Goal: Obtain resource: Download file/media

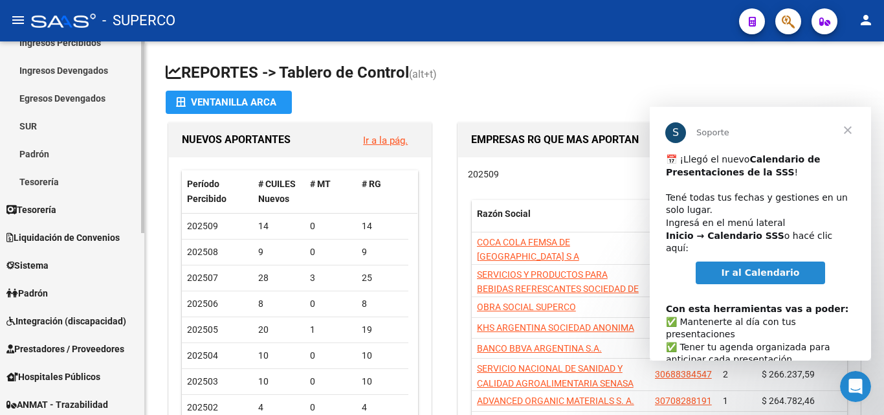
scroll to position [194, 0]
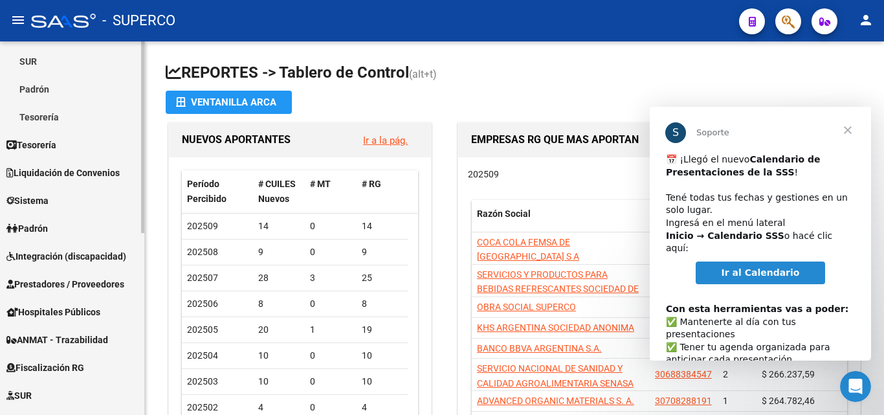
click at [52, 282] on span "Prestadores / Proveedores" at bounding box center [65, 284] width 118 height 14
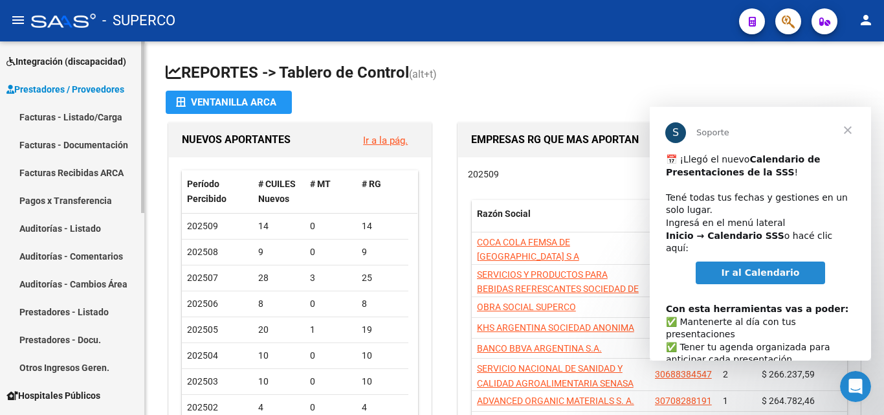
scroll to position [129, 0]
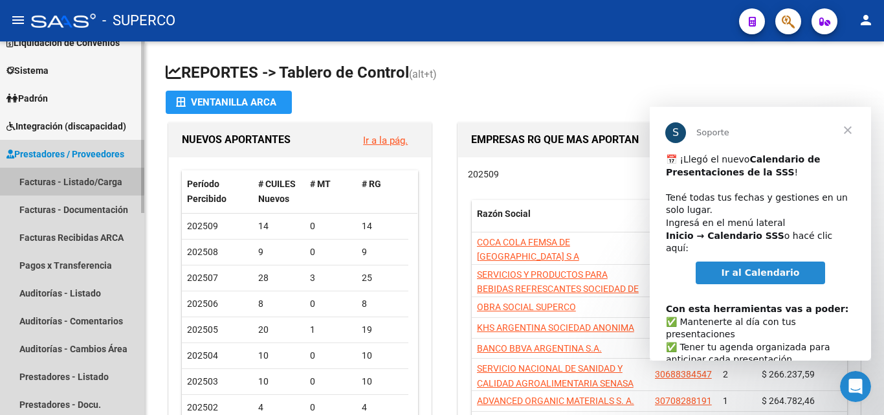
click at [70, 180] on link "Facturas - Listado/Carga" at bounding box center [72, 182] width 144 height 28
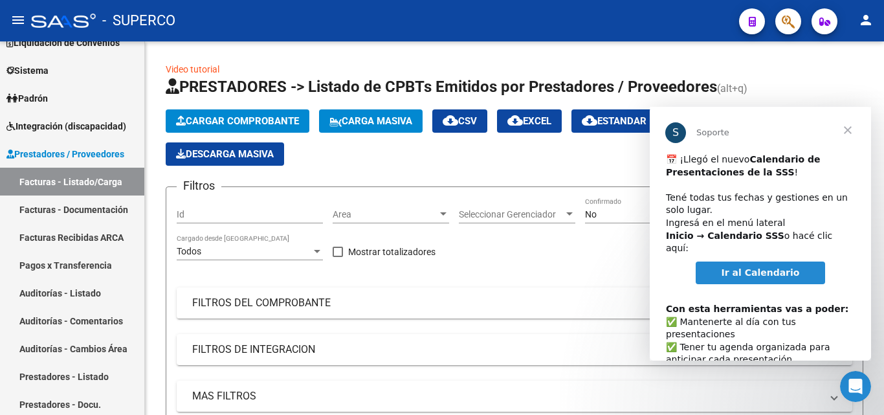
click at [852, 131] on span "Cerrar" at bounding box center [848, 130] width 47 height 47
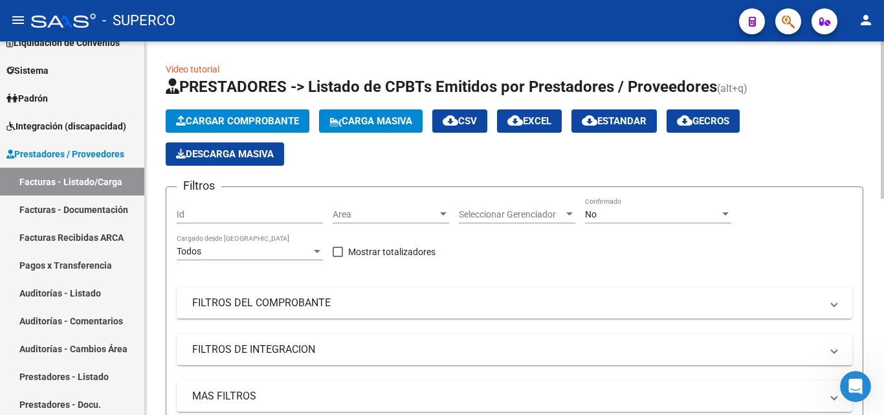
click at [598, 220] on div "No Confirmado" at bounding box center [658, 210] width 146 height 26
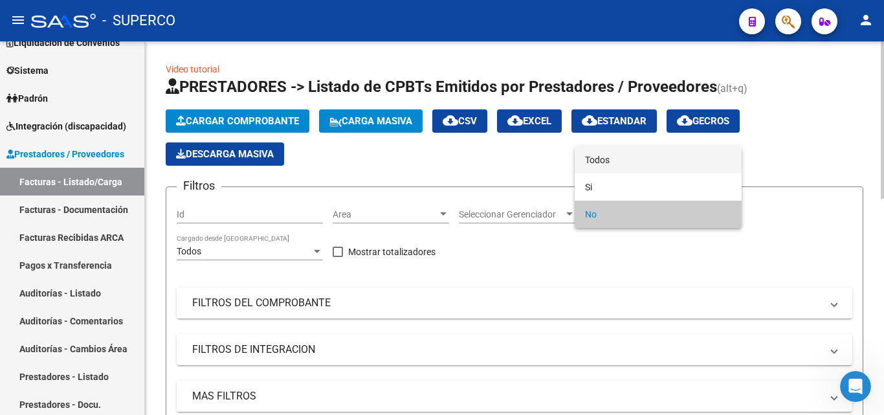
click at [598, 164] on span "Todos" at bounding box center [658, 159] width 146 height 27
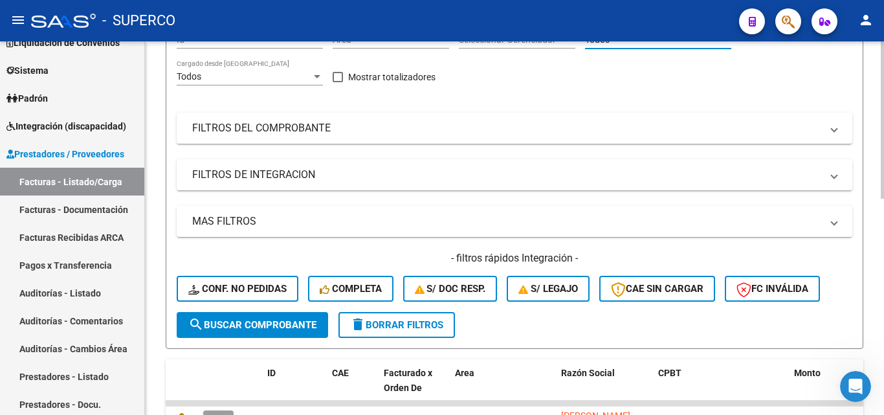
scroll to position [194, 0]
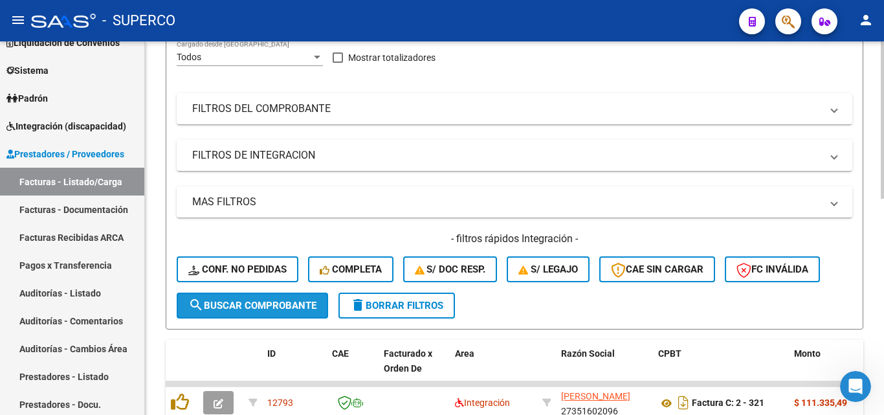
click at [244, 308] on span "search Buscar Comprobante" at bounding box center [252, 306] width 128 height 12
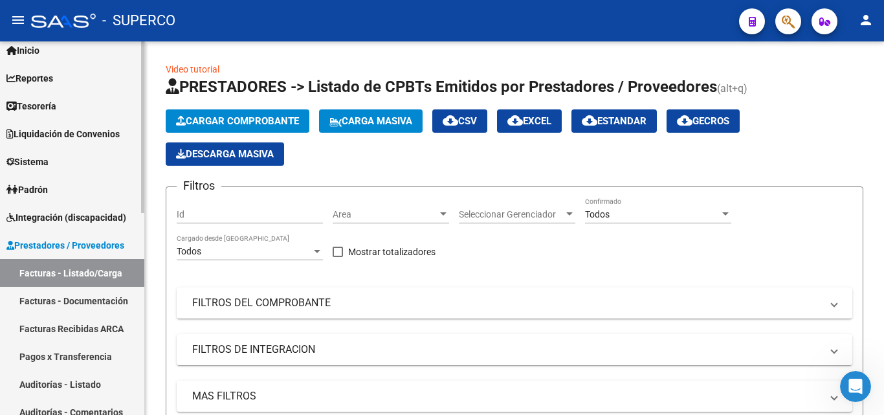
scroll to position [0, 0]
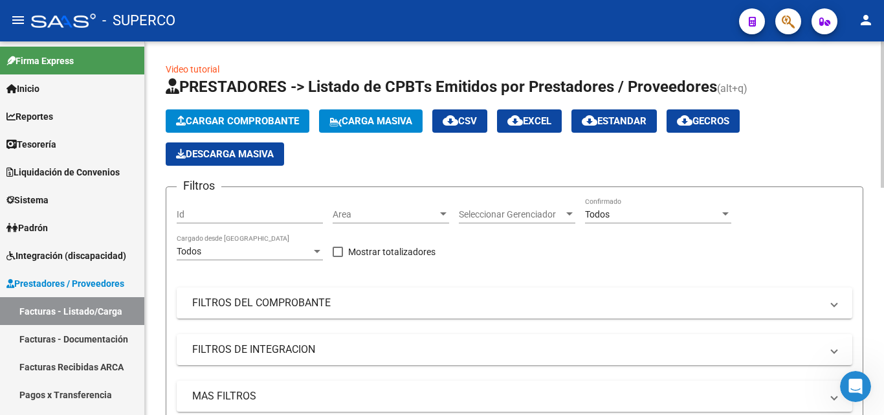
click at [593, 211] on span "Todos" at bounding box center [597, 214] width 25 height 10
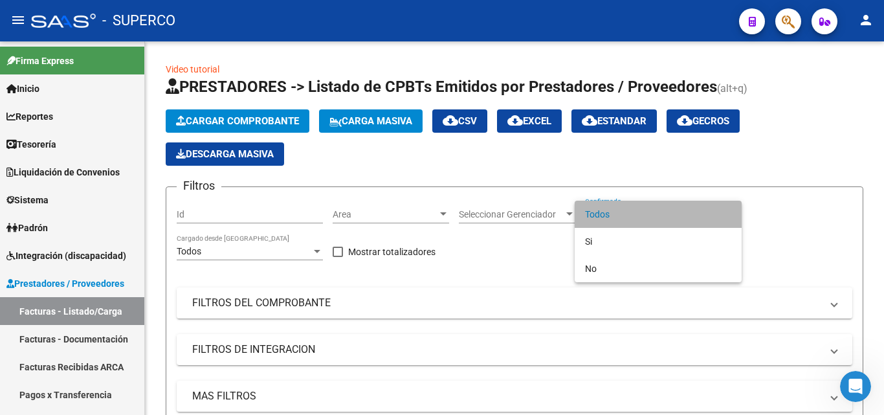
click at [592, 216] on span "Todos" at bounding box center [658, 214] width 146 height 27
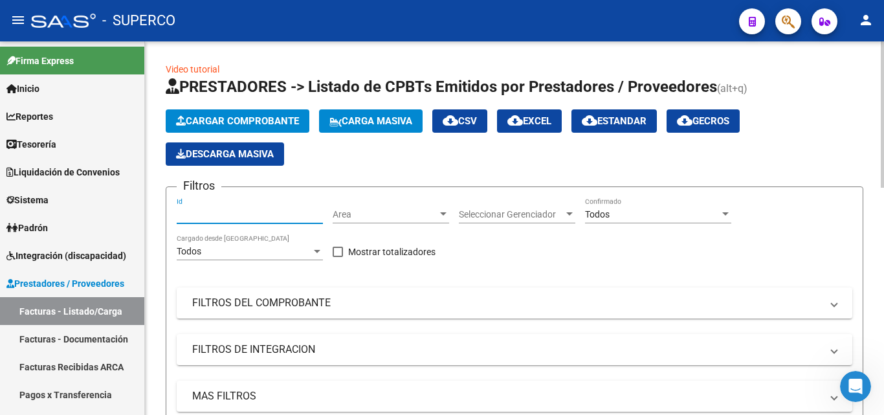
click at [217, 211] on input "Id" at bounding box center [250, 214] width 146 height 11
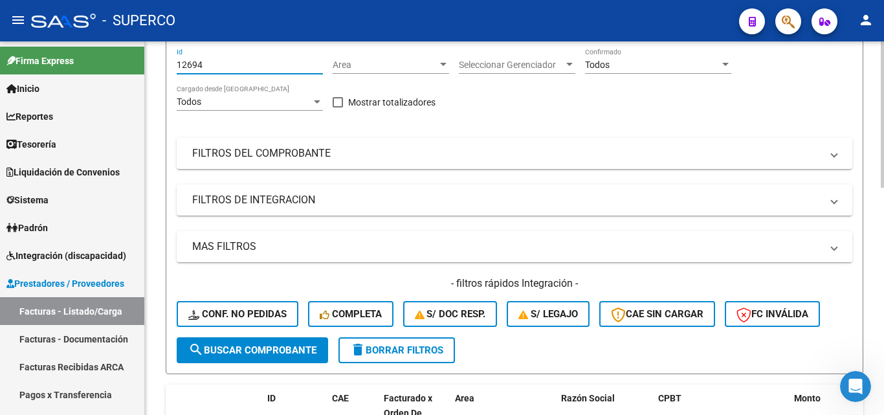
scroll to position [194, 0]
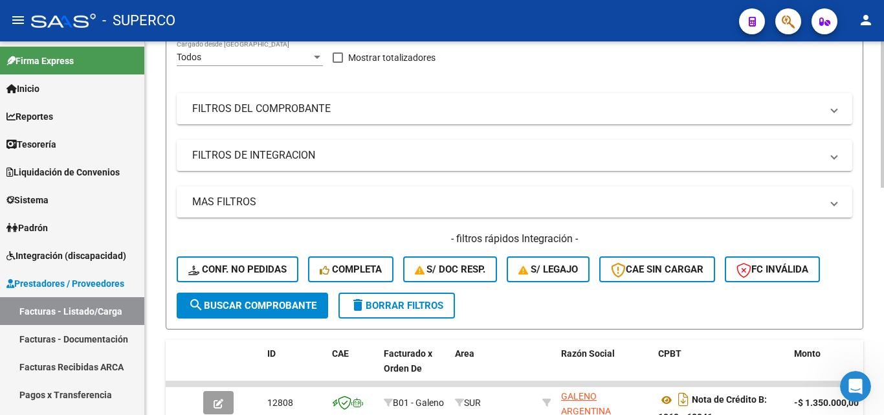
click at [261, 300] on span "search Buscar Comprobante" at bounding box center [252, 306] width 128 height 12
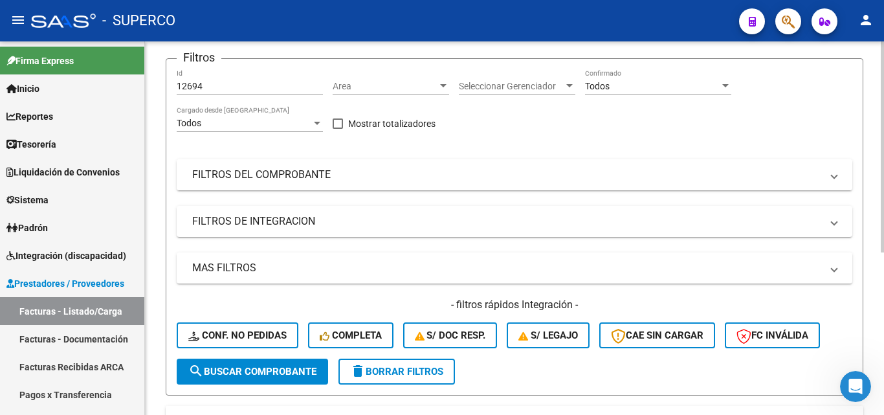
scroll to position [93, 0]
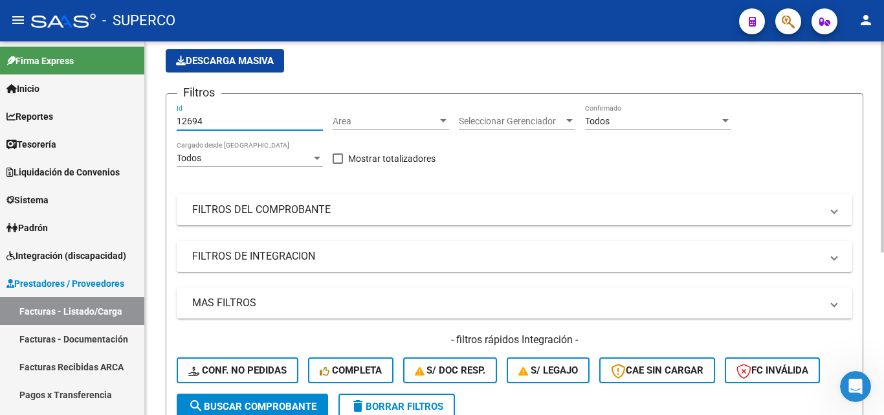
click at [219, 120] on input "12694" at bounding box center [250, 121] width 146 height 11
type input "12695"
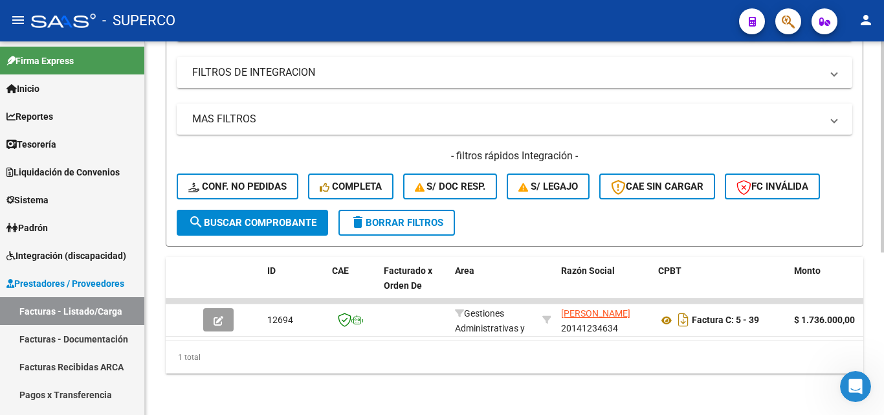
scroll to position [287, 0]
click at [271, 217] on span "search Buscar Comprobante" at bounding box center [252, 223] width 128 height 12
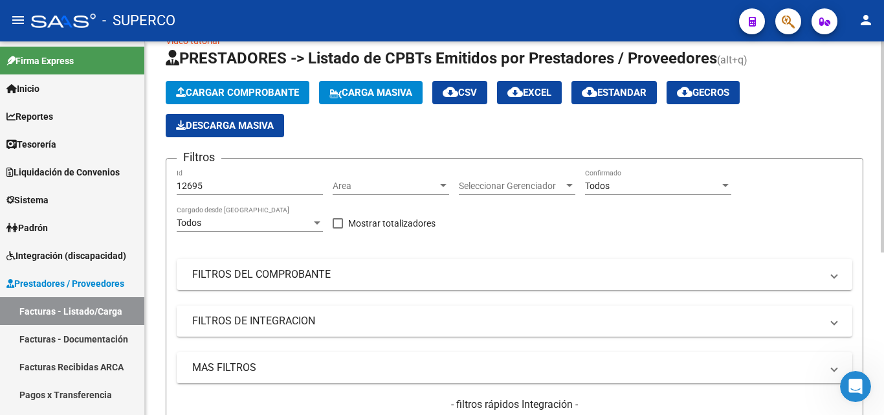
scroll to position [0, 0]
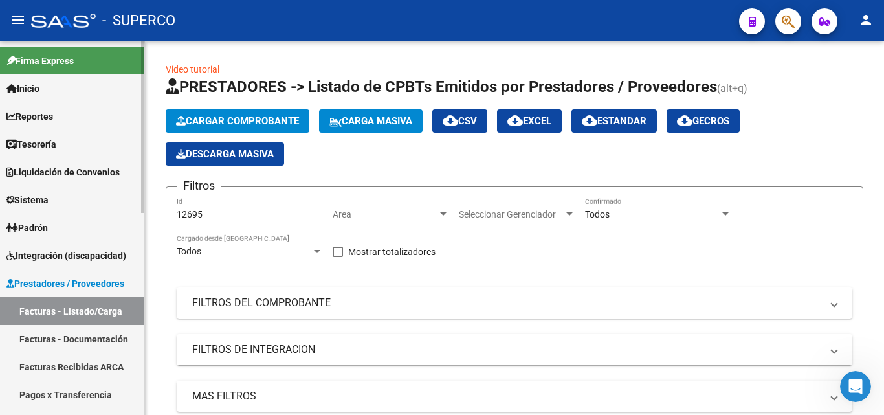
click at [53, 115] on span "Reportes" at bounding box center [29, 116] width 47 height 14
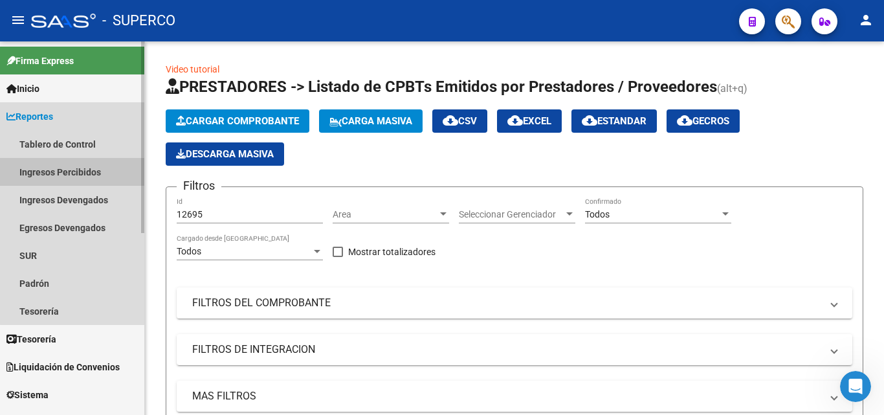
click at [72, 164] on link "Ingresos Percibidos" at bounding box center [72, 172] width 144 height 28
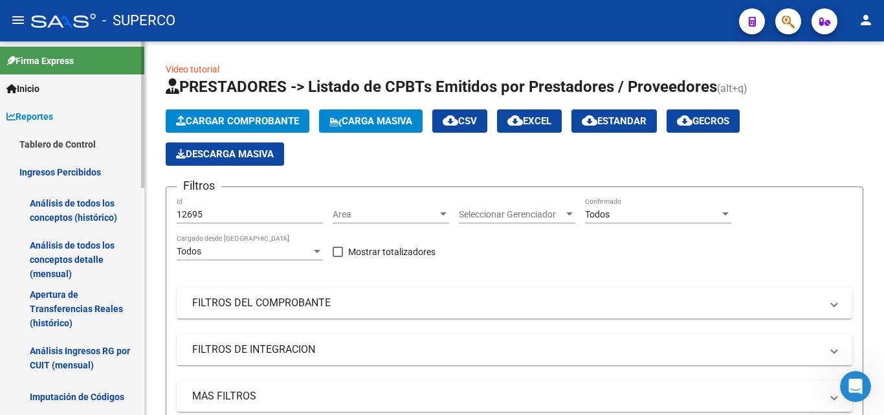
scroll to position [129, 0]
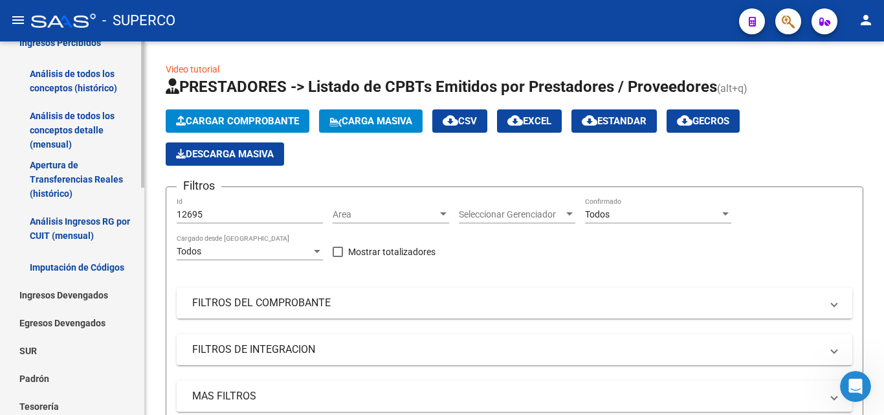
click at [82, 225] on link "Análisis Ingresos RG por CUIT (mensual)" at bounding box center [72, 228] width 144 height 49
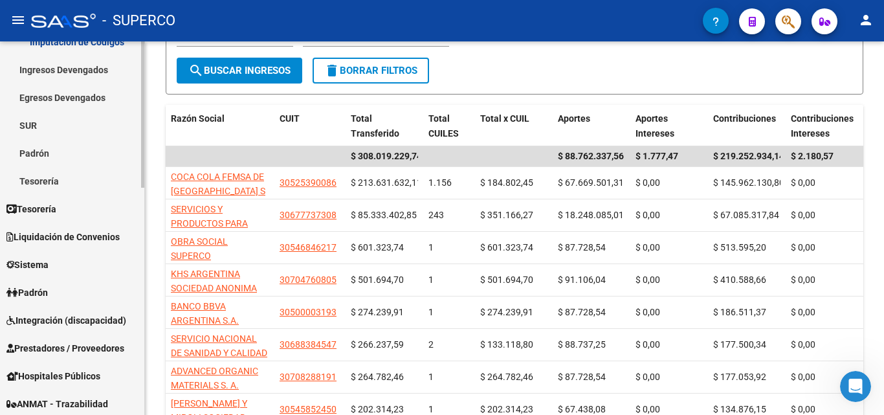
scroll to position [388, 0]
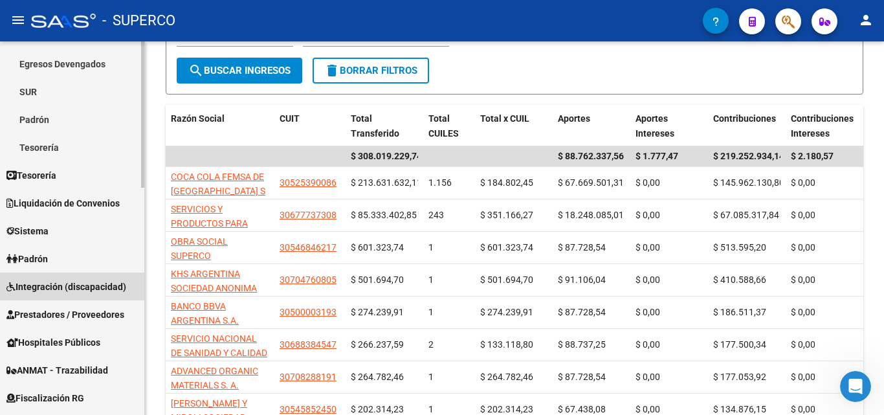
click at [56, 280] on span "Integración (discapacidad)" at bounding box center [66, 287] width 120 height 14
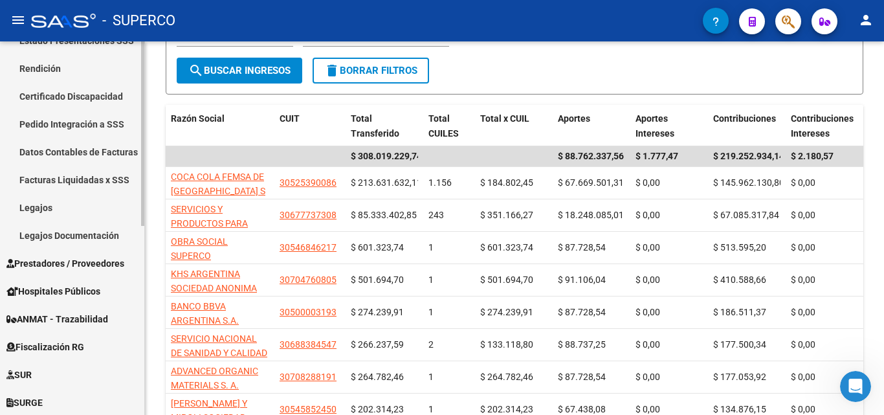
scroll to position [241, 0]
click at [150, 215] on mat-sidenav-container "Firma Express Inicio Calendario SSS Instructivos Contacto OS Reportes Tablero d…" at bounding box center [442, 227] width 884 height 373
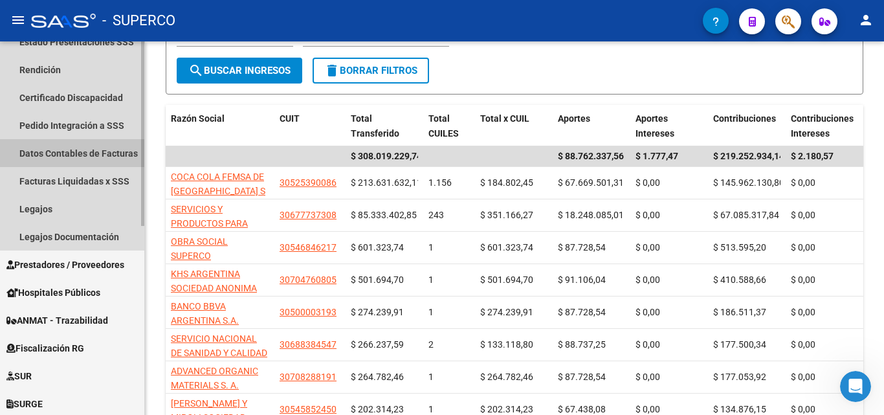
click at [80, 157] on link "Datos Contables de Facturas" at bounding box center [72, 153] width 144 height 28
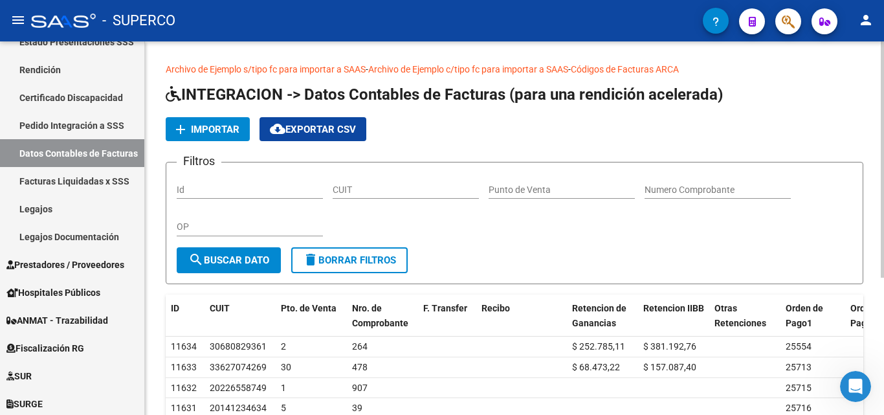
click at [200, 125] on span "Importar" at bounding box center [215, 130] width 49 height 12
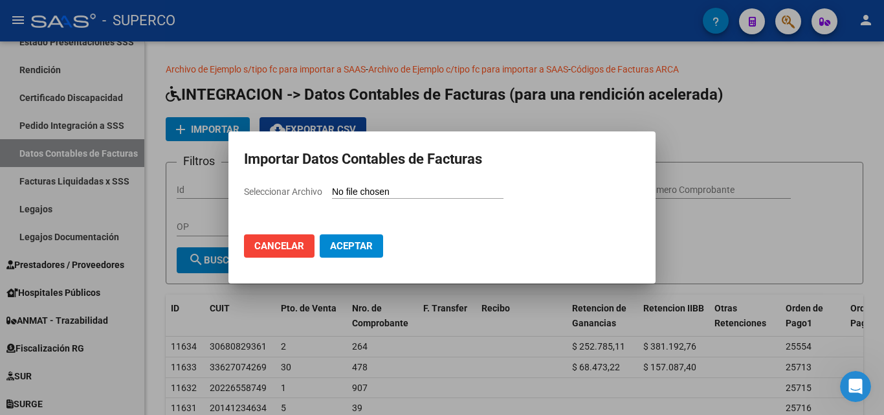
click at [363, 194] on input "Seleccionar Archivo" at bounding box center [418, 192] width 172 height 12
type input "C:\fakepath\Facturas (47).csv"
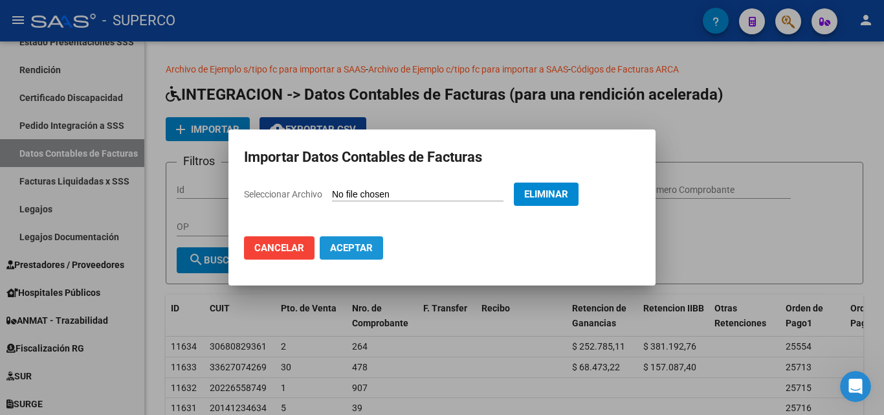
click at [353, 248] on span "Aceptar" at bounding box center [351, 248] width 43 height 12
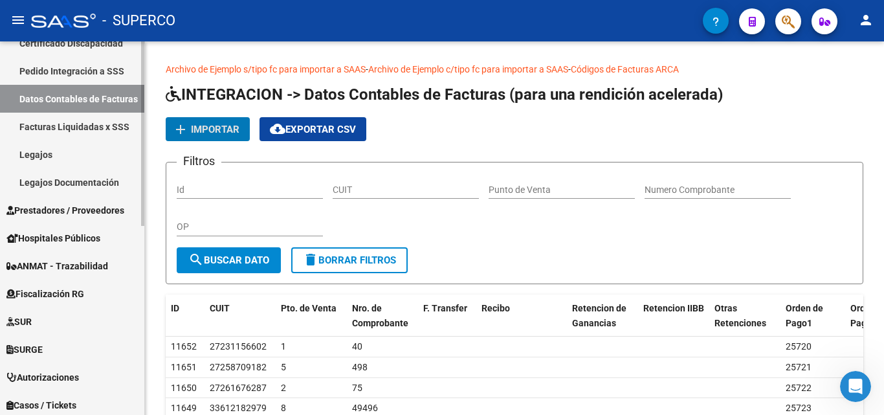
scroll to position [371, 0]
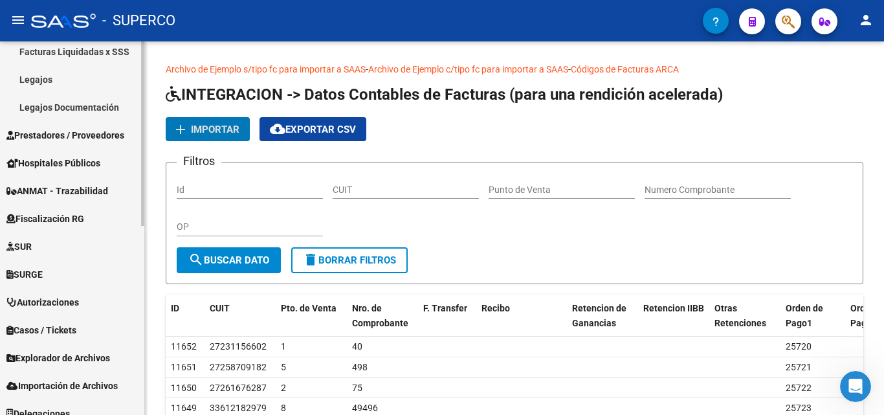
click at [73, 135] on span "Prestadores / Proveedores" at bounding box center [65, 135] width 118 height 14
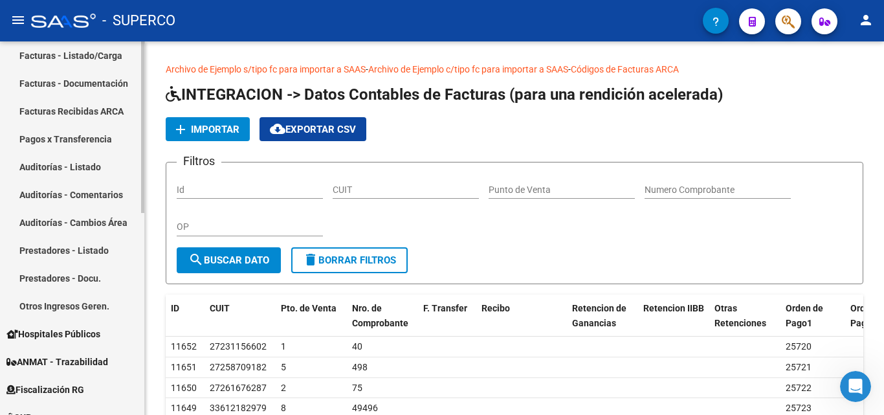
scroll to position [241, 0]
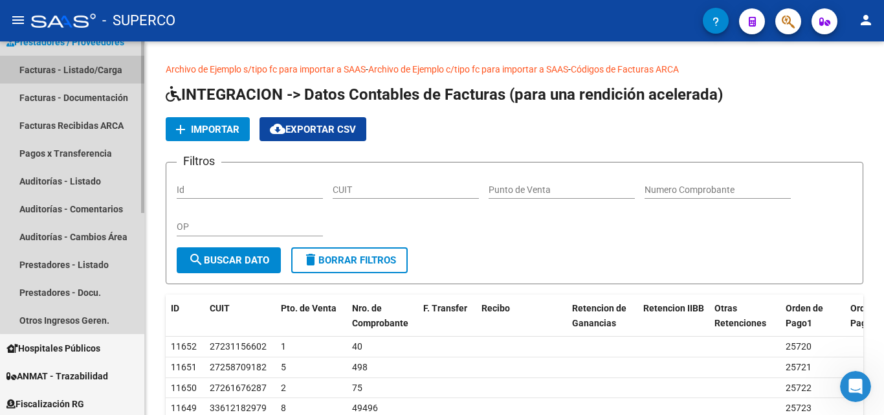
click at [78, 69] on link "Facturas - Listado/Carga" at bounding box center [72, 70] width 144 height 28
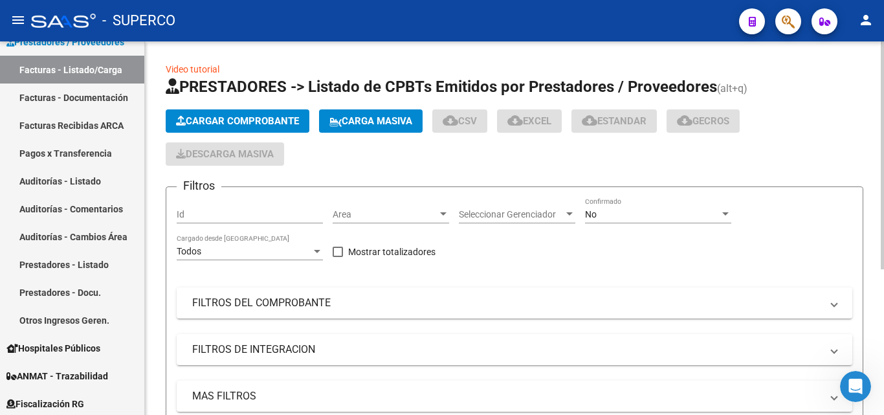
click at [608, 210] on div "No" at bounding box center [652, 214] width 135 height 11
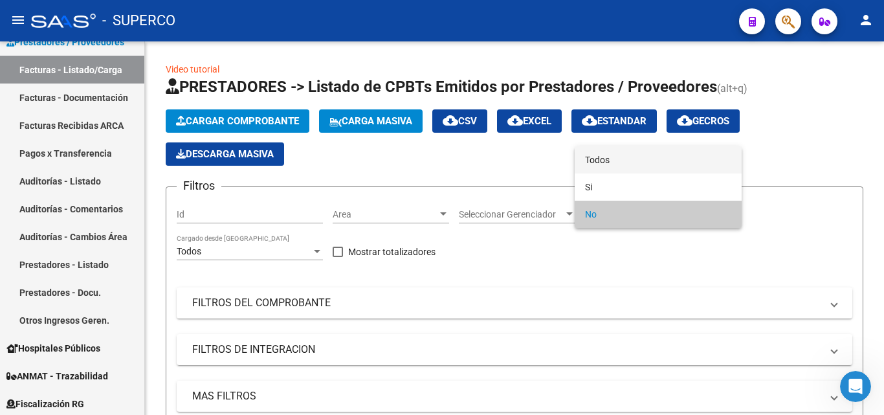
click at [617, 156] on span "Todos" at bounding box center [658, 159] width 146 height 27
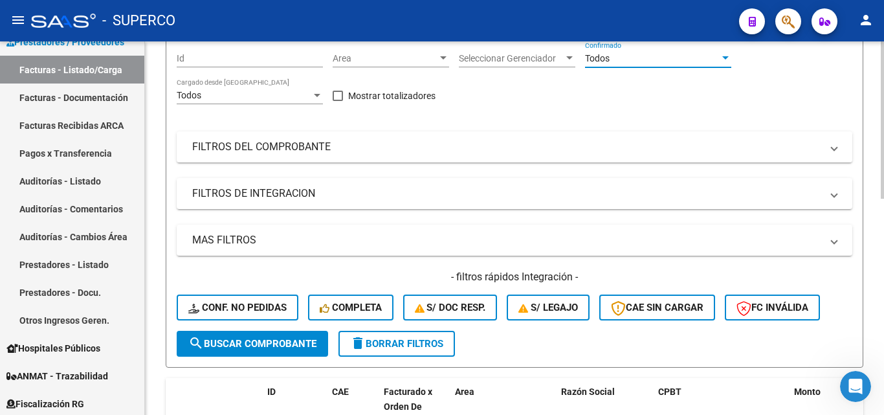
scroll to position [194, 0]
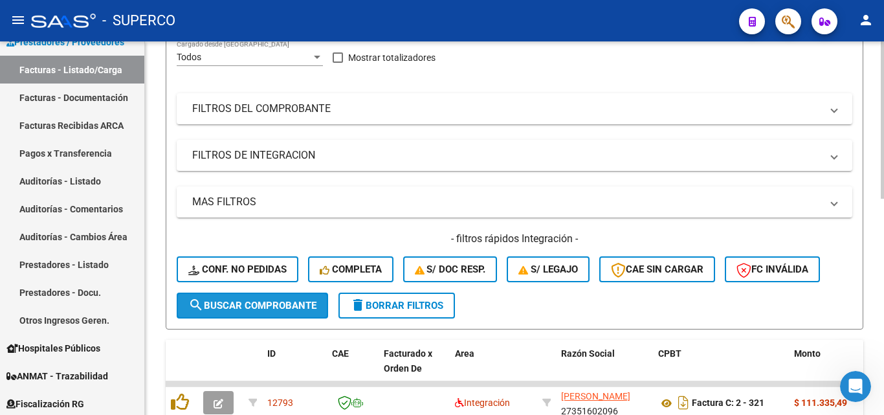
click at [232, 303] on span "search Buscar Comprobante" at bounding box center [252, 306] width 128 height 12
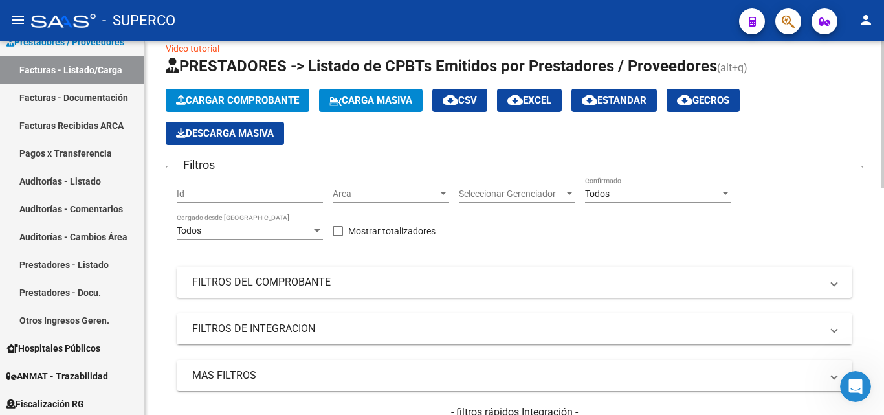
scroll to position [0, 0]
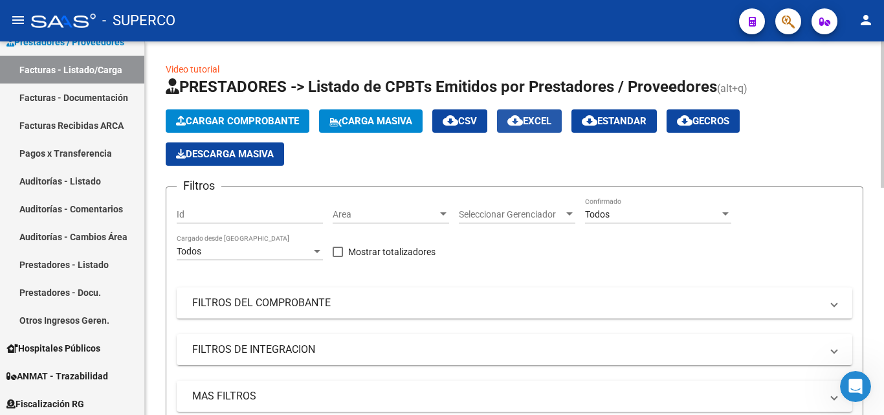
click at [549, 123] on span "cloud_download EXCEL" at bounding box center [529, 121] width 44 height 12
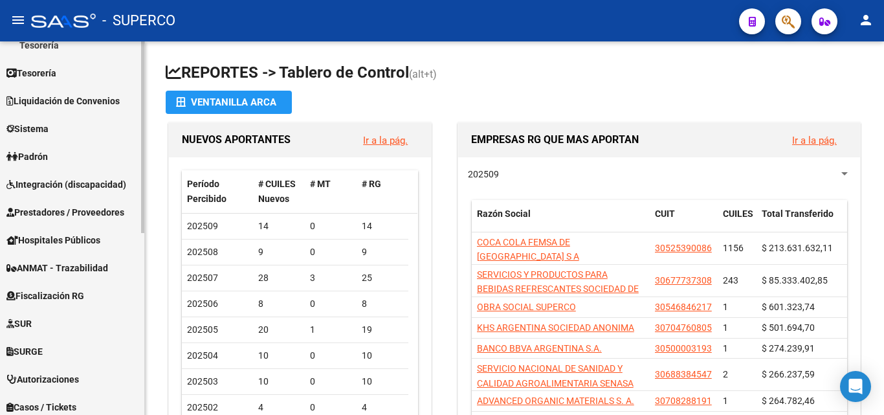
scroll to position [226, 0]
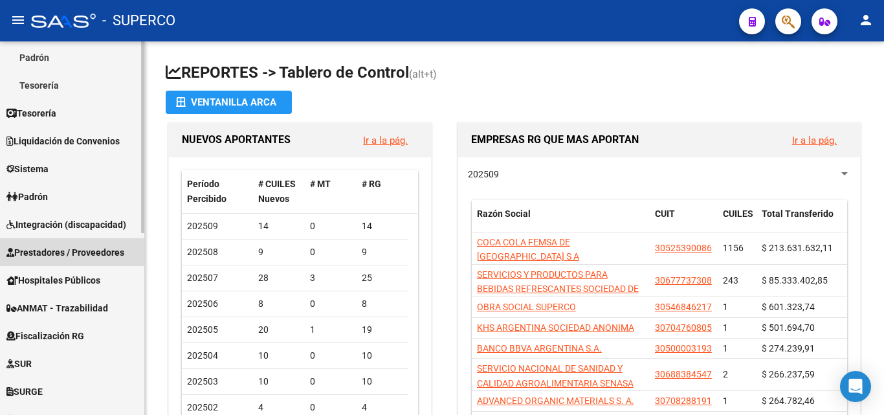
click at [63, 251] on span "Prestadores / Proveedores" at bounding box center [65, 252] width 118 height 14
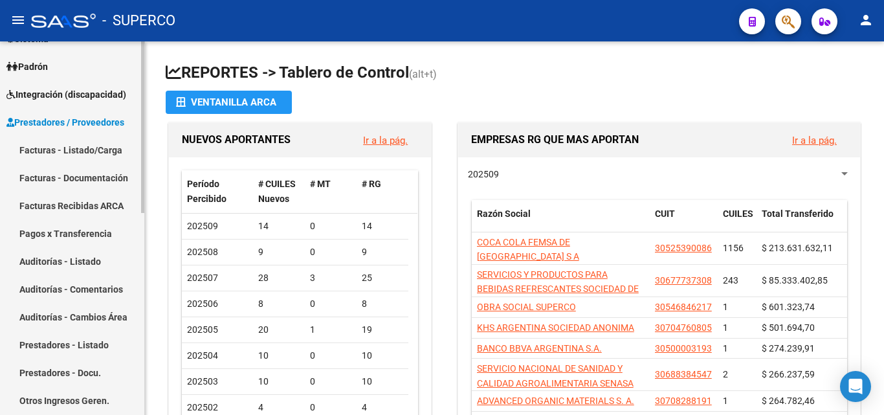
scroll to position [96, 0]
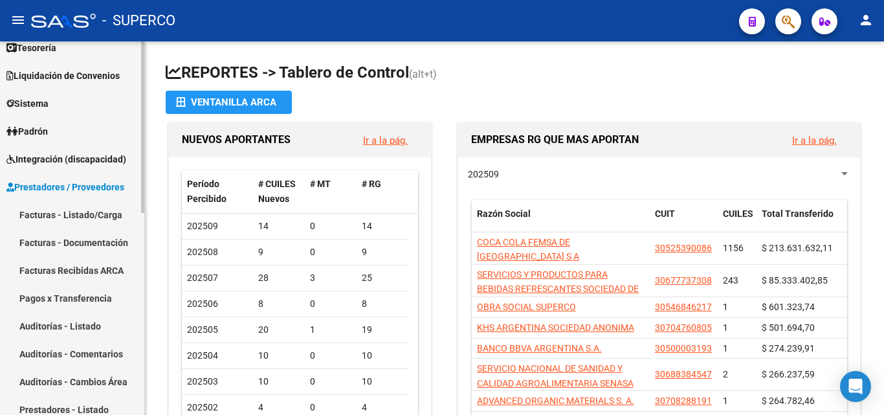
click at [84, 183] on span "Prestadores / Proveedores" at bounding box center [65, 187] width 118 height 14
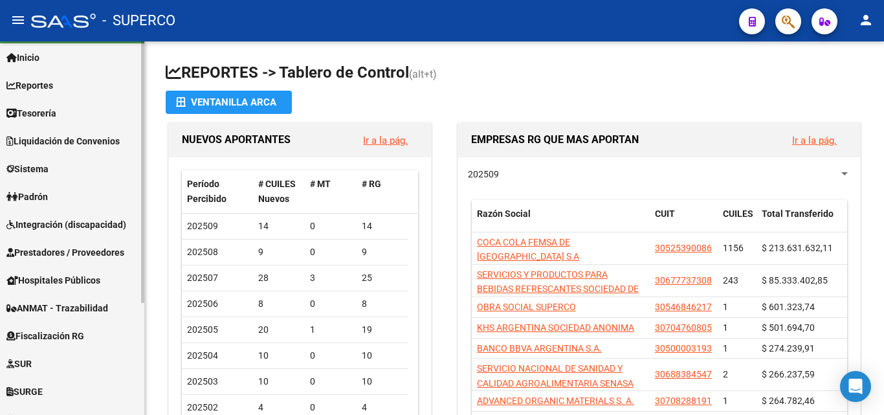
scroll to position [0, 0]
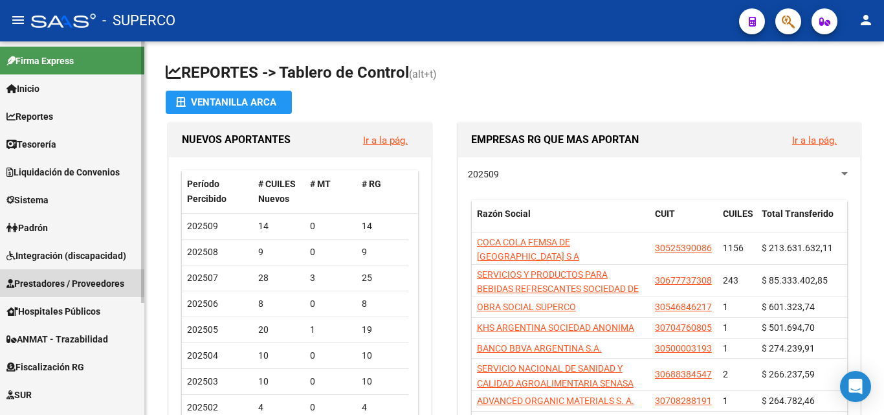
click at [63, 282] on span "Prestadores / Proveedores" at bounding box center [65, 283] width 118 height 14
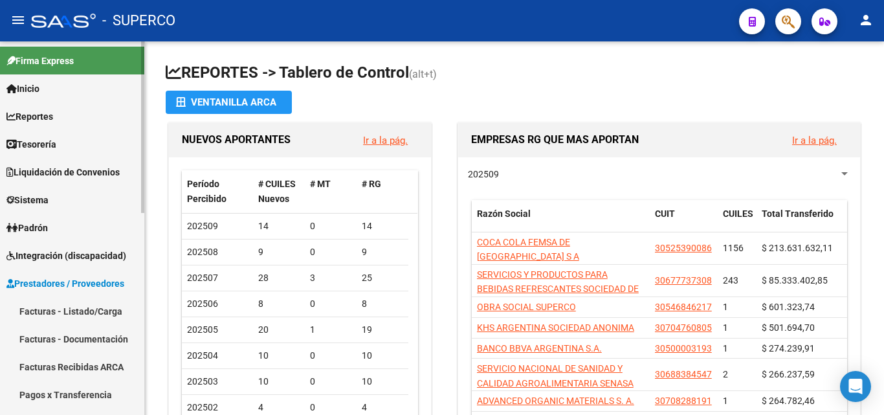
click at [63, 307] on link "Facturas - Listado/Carga" at bounding box center [72, 311] width 144 height 28
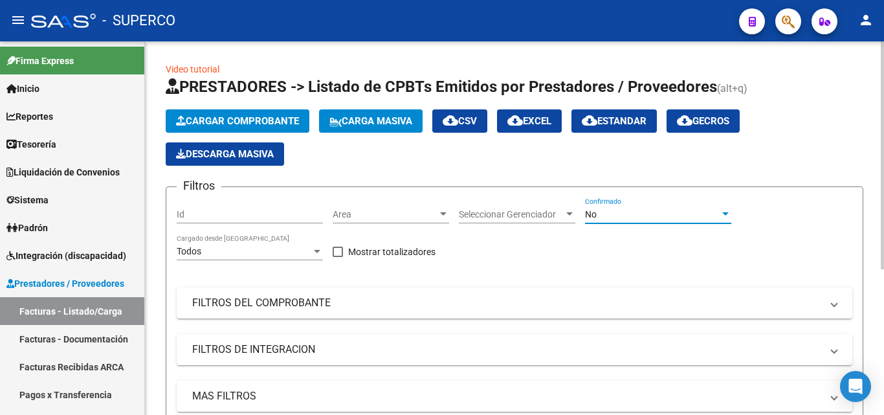
click at [589, 215] on span "No" at bounding box center [591, 214] width 12 height 10
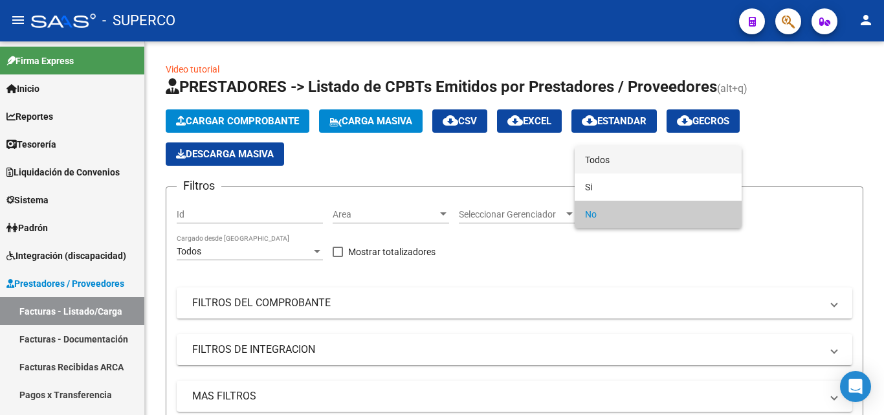
click at [599, 164] on span "Todos" at bounding box center [658, 159] width 146 height 27
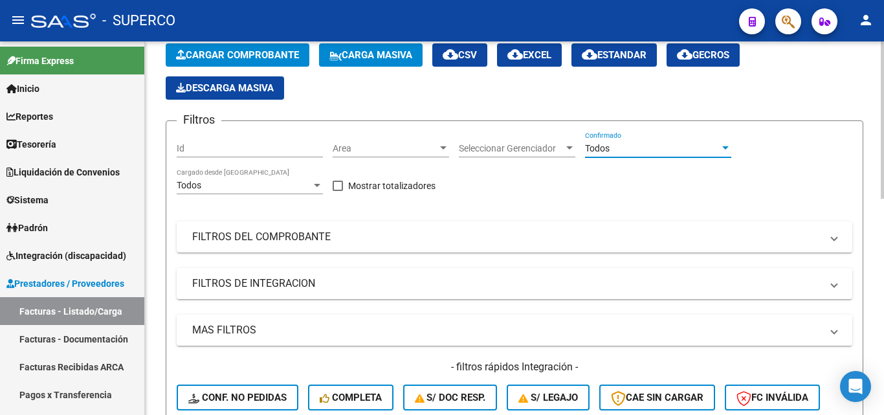
scroll to position [194, 0]
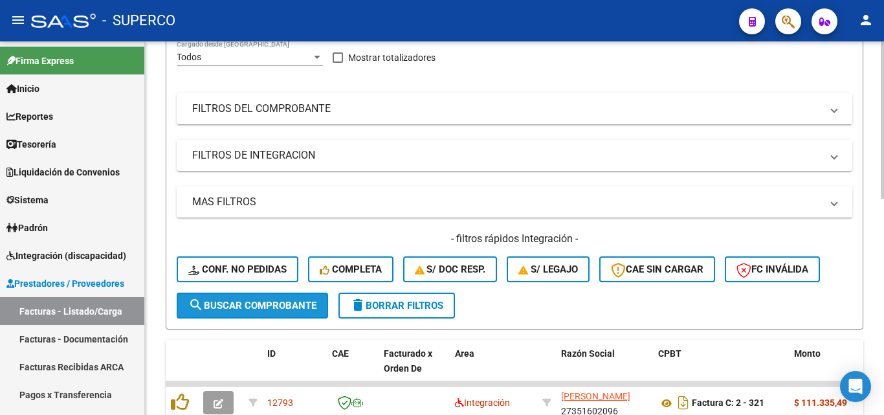
click at [237, 309] on span "search Buscar Comprobante" at bounding box center [252, 306] width 128 height 12
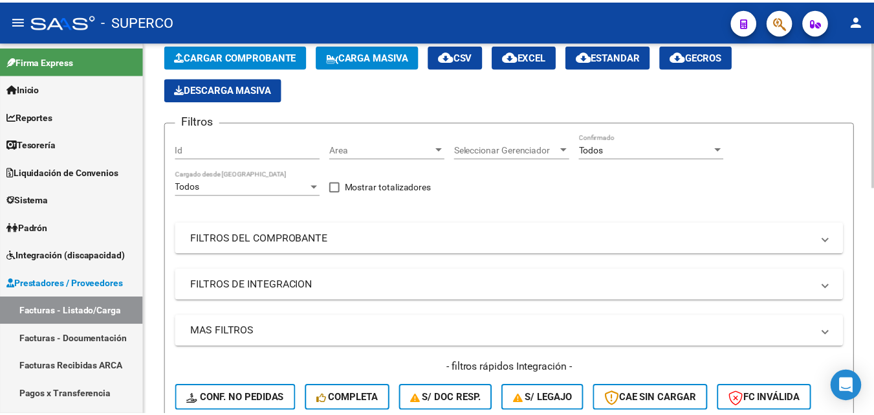
scroll to position [0, 0]
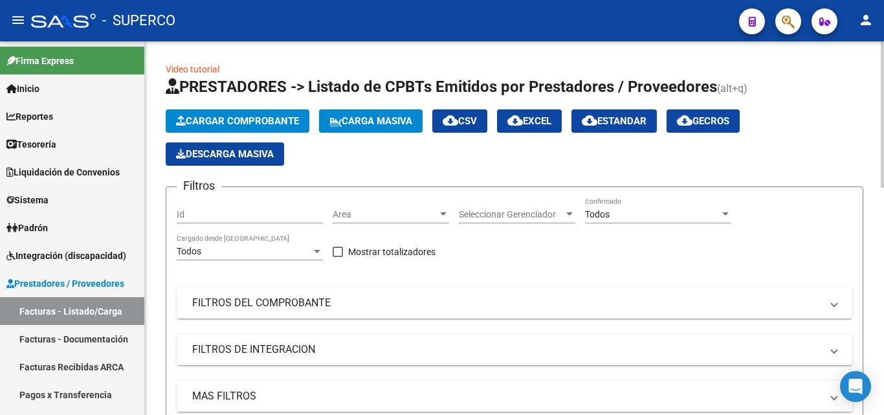
click at [546, 122] on span "cloud_download EXCEL" at bounding box center [529, 121] width 44 height 12
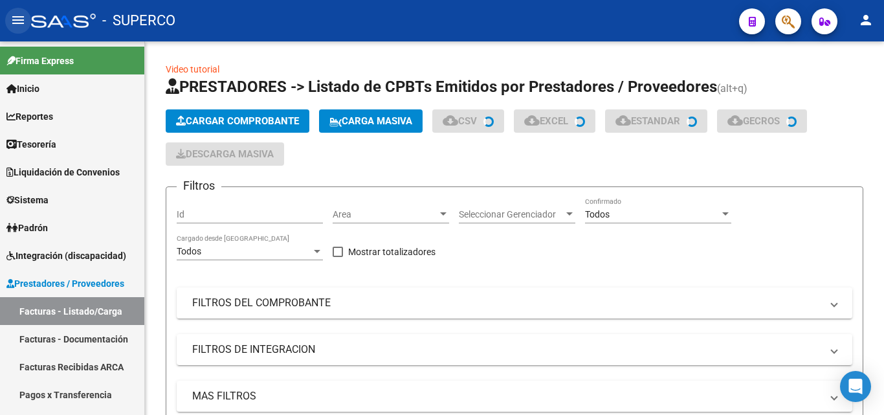
click at [23, 18] on mat-icon "menu" at bounding box center [18, 20] width 16 height 16
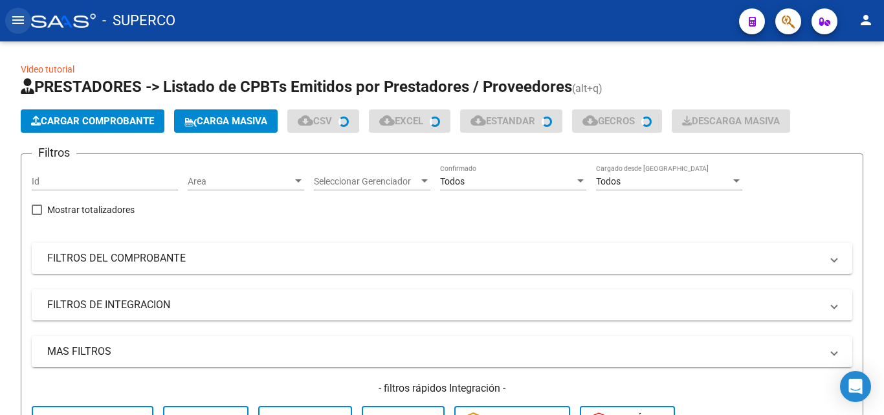
click at [23, 18] on mat-icon "menu" at bounding box center [18, 20] width 16 height 16
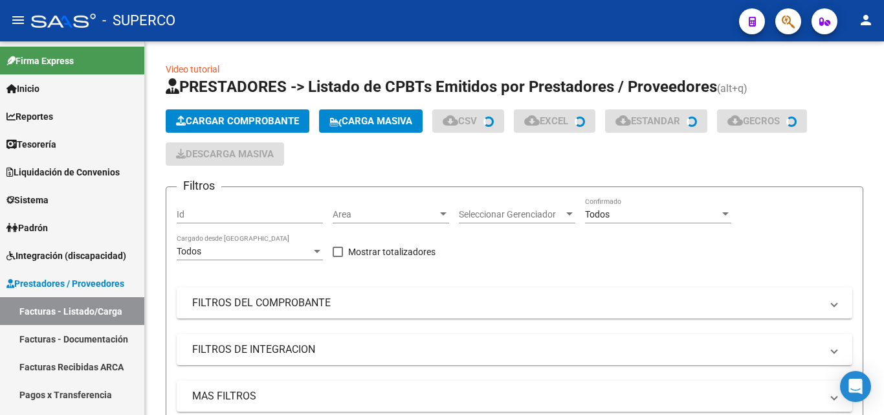
click at [865, 23] on mat-icon "person" at bounding box center [866, 20] width 16 height 16
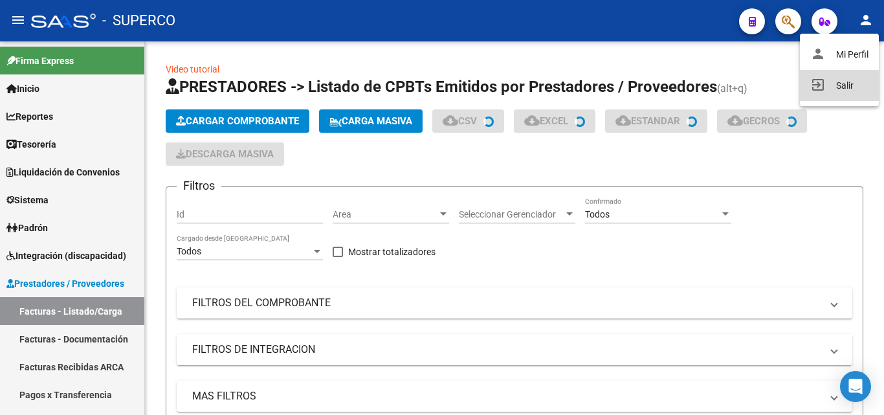
click at [837, 89] on button "exit_to_app Salir" at bounding box center [839, 85] width 79 height 31
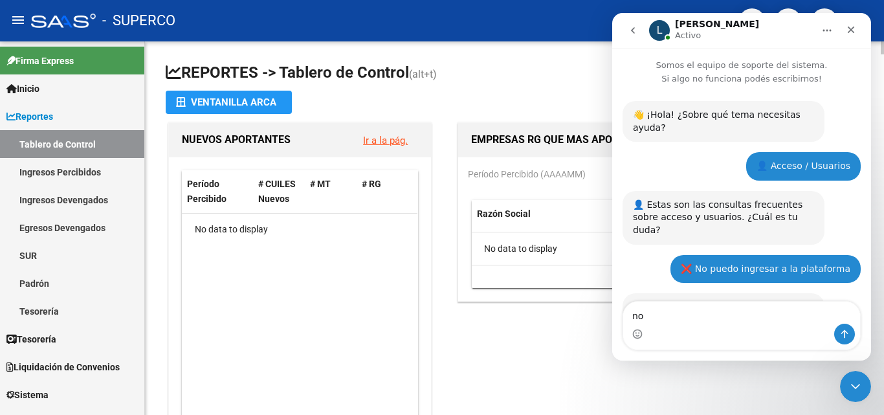
scroll to position [555, 0]
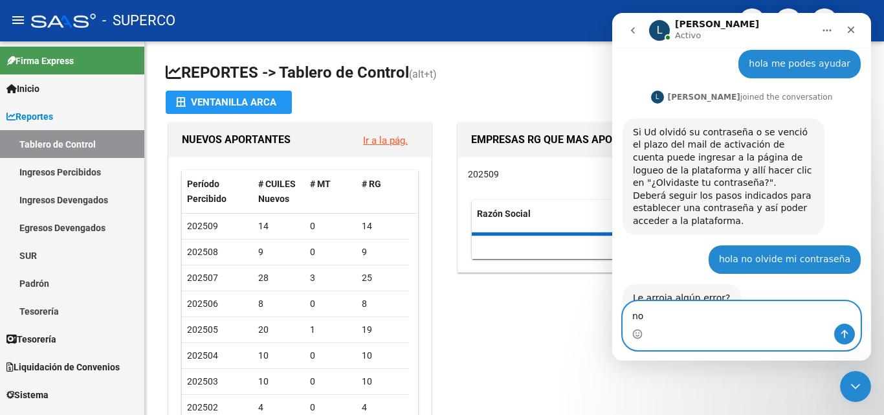
click at [668, 319] on textarea "no" at bounding box center [741, 313] width 237 height 22
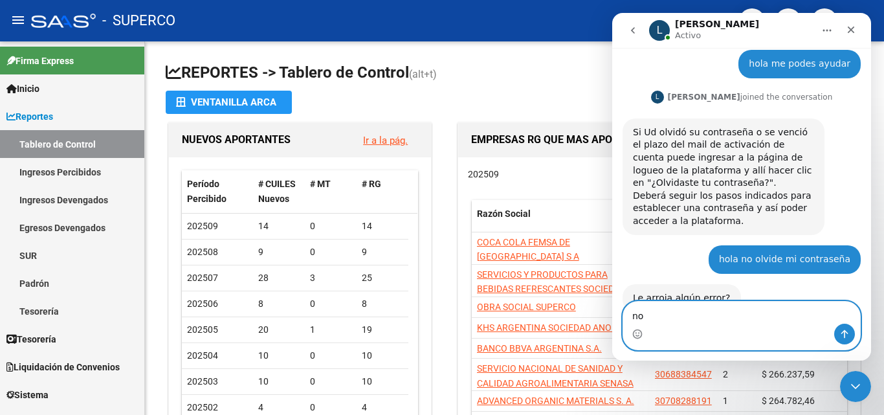
drag, startPoint x: 668, startPoint y: 318, endPoint x: 626, endPoint y: 313, distance: 41.7
click at [626, 313] on textarea "no" at bounding box center [741, 313] width 237 height 22
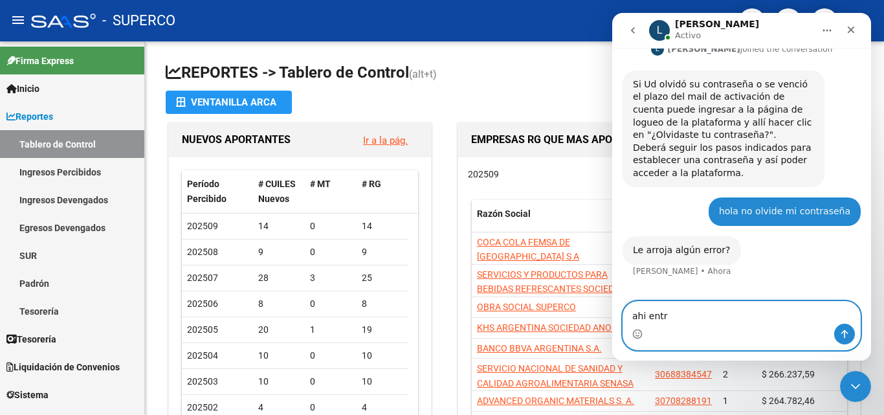
type textarea "ahi entro"
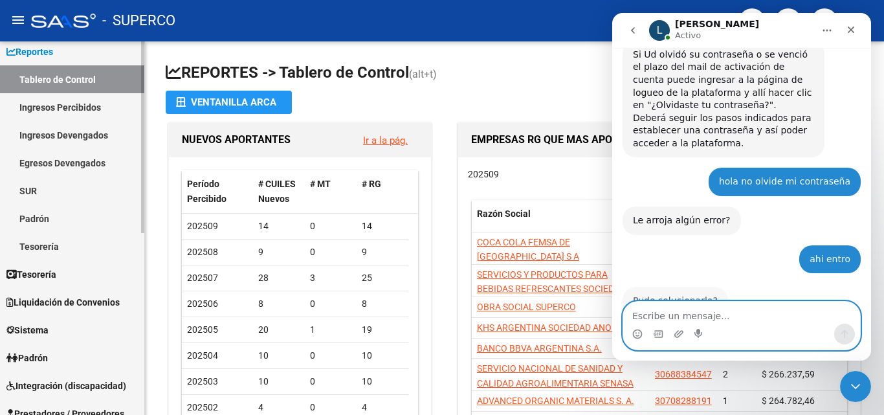
scroll to position [632, 0]
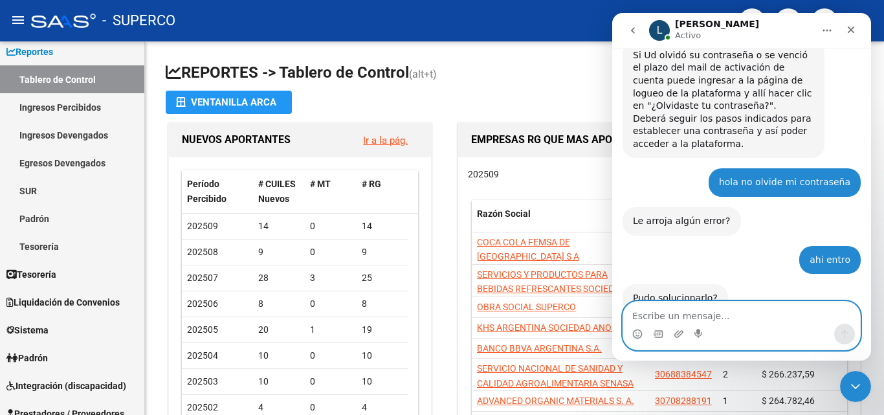
click at [674, 317] on textarea "Escribe un mensaje..." at bounding box center [741, 313] width 237 height 22
type textarea "e"
type textarea "se colgaba al pedir informes"
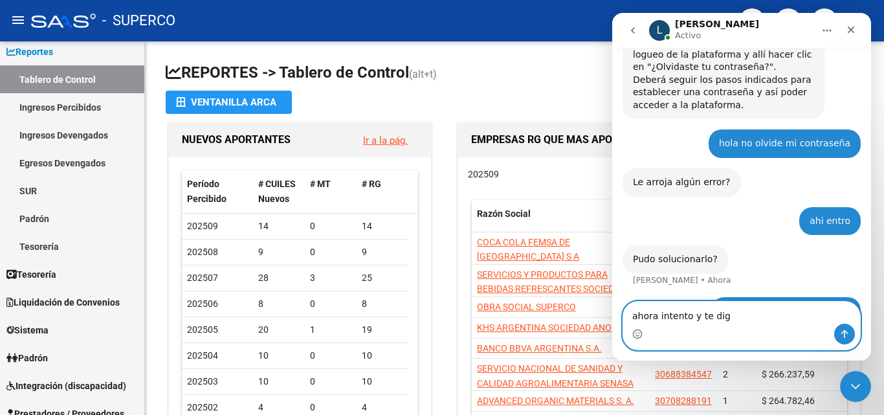
type textarea "ahora intento y te digo"
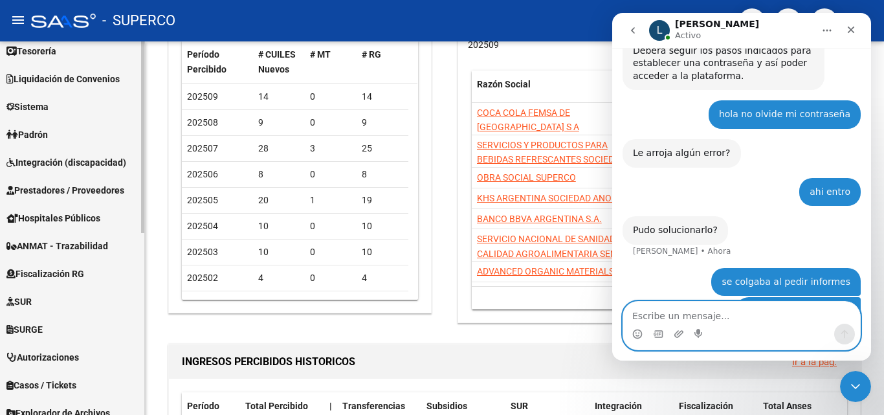
scroll to position [324, 0]
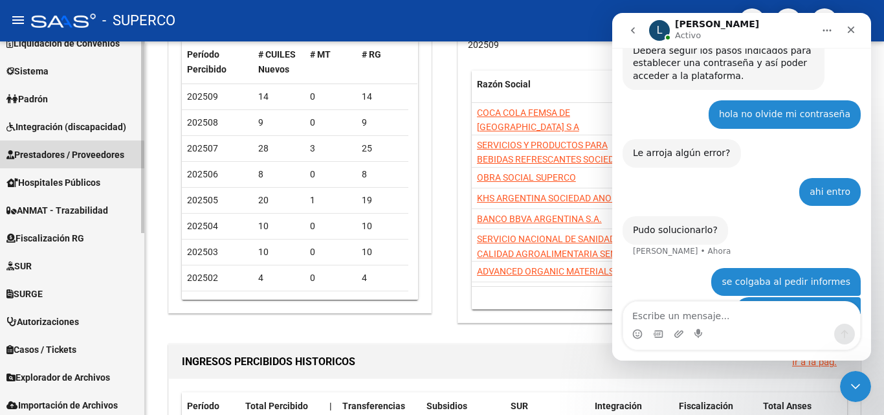
click at [69, 156] on span "Prestadores / Proveedores" at bounding box center [65, 155] width 118 height 14
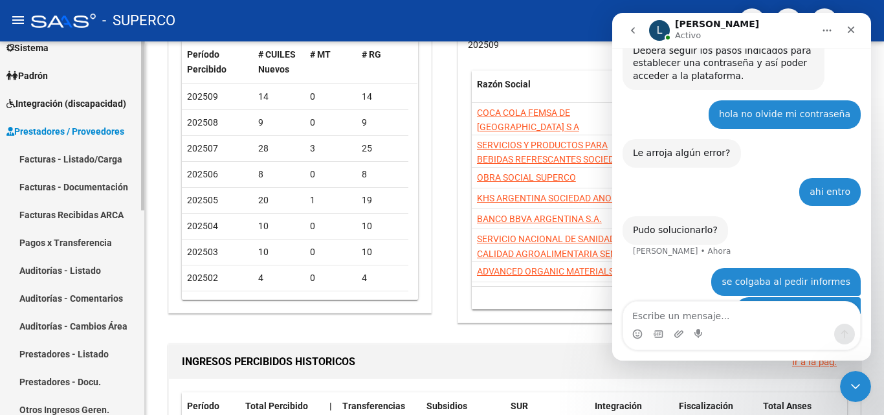
scroll to position [129, 0]
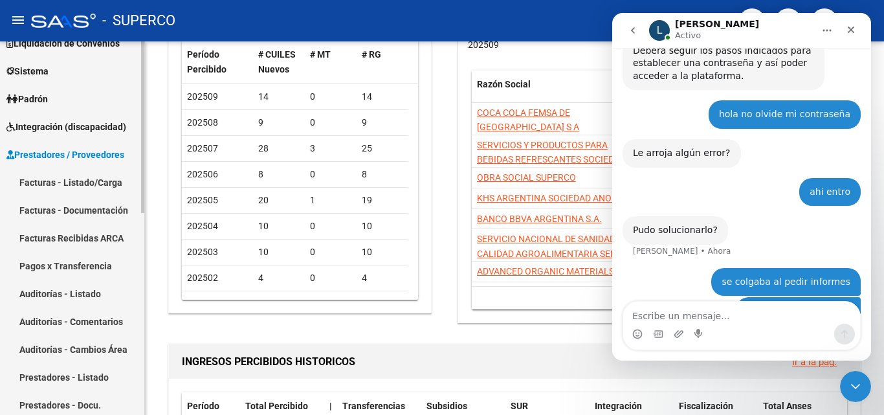
click at [67, 182] on link "Facturas - Listado/Carga" at bounding box center [72, 182] width 144 height 28
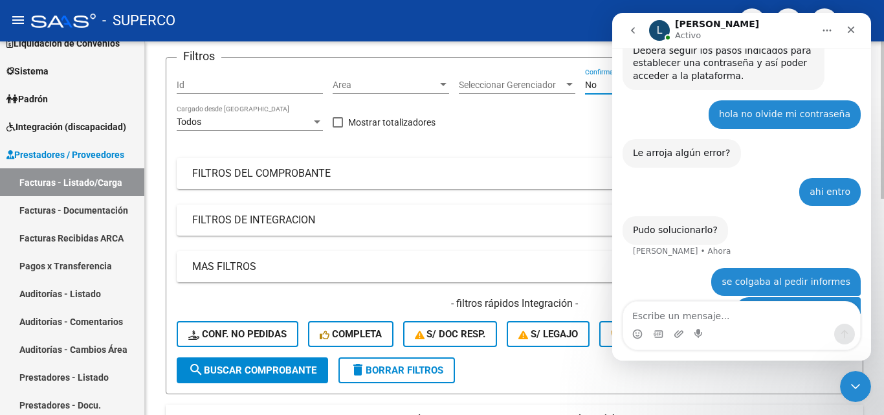
click at [595, 87] on span "No" at bounding box center [591, 85] width 12 height 10
click at [593, 37] on span "Todos" at bounding box center [658, 30] width 146 height 27
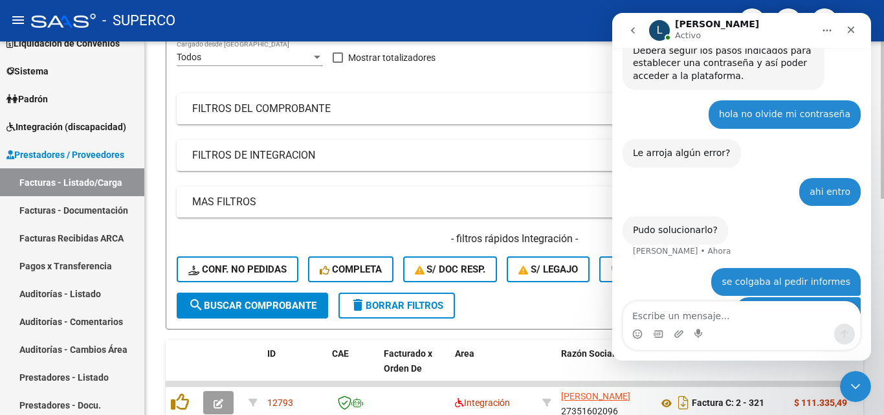
click at [254, 304] on span "search Buscar Comprobante" at bounding box center [252, 306] width 128 height 12
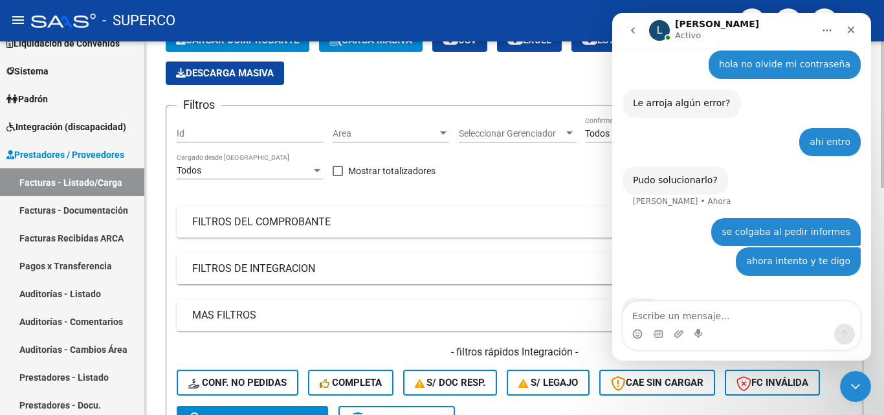
scroll to position [0, 0]
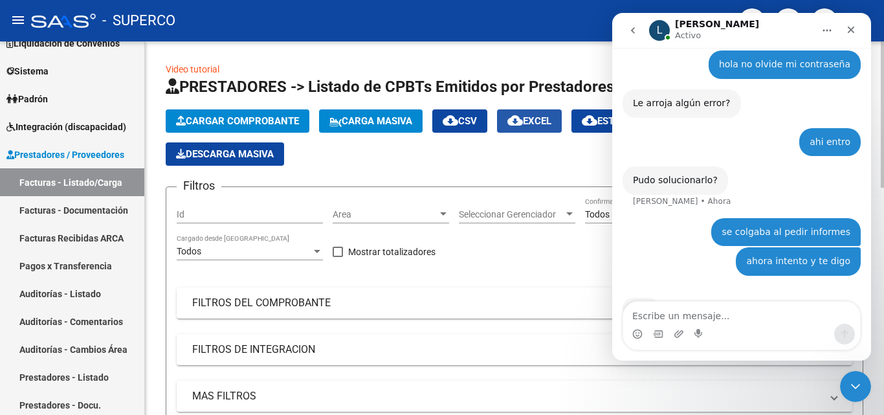
click at [540, 124] on span "cloud_download EXCEL" at bounding box center [529, 121] width 44 height 12
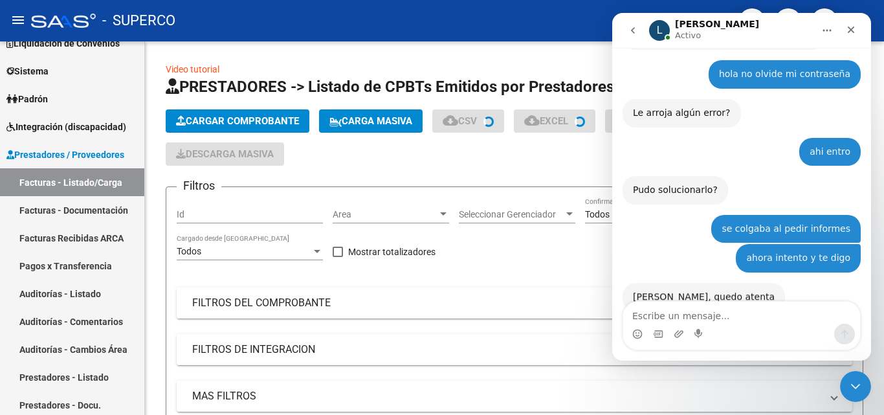
scroll to position [739, 0]
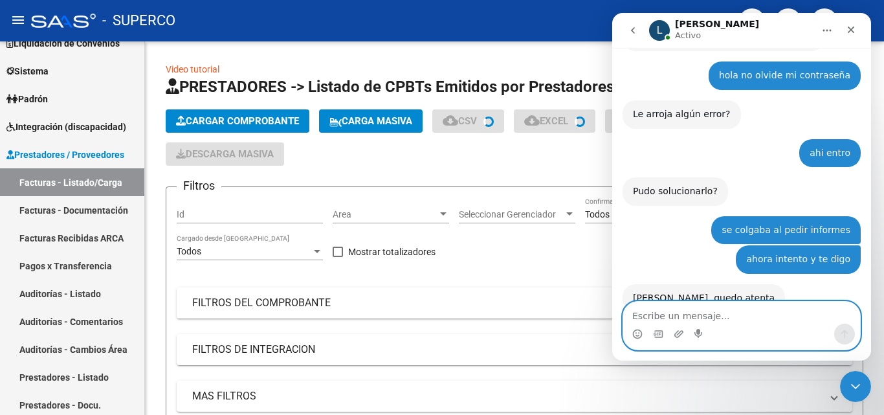
click at [673, 318] on textarea "Escribe un mensaje..." at bounding box center [741, 313] width 237 height 22
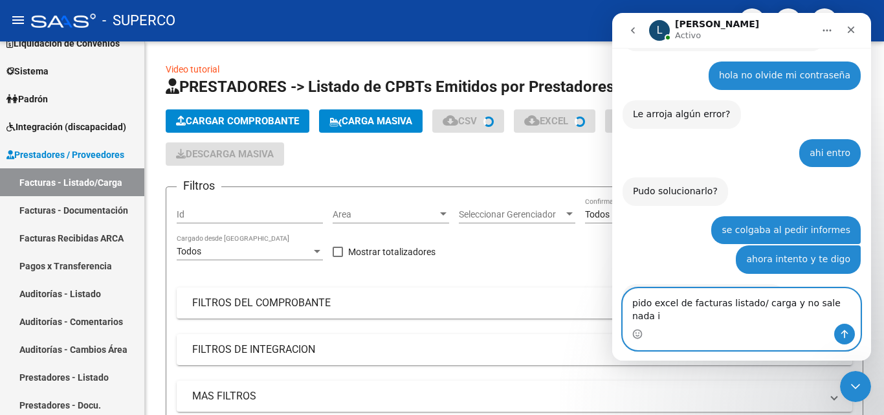
type textarea "pido excel de facturas listado/ carga y no sale nada"
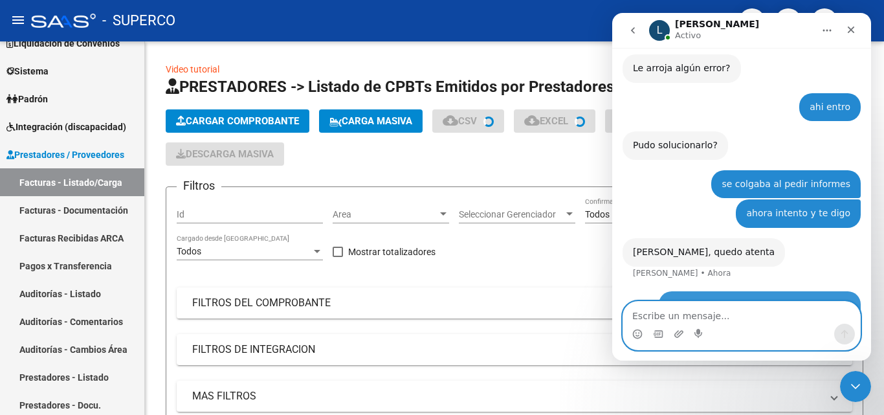
scroll to position [790, 0]
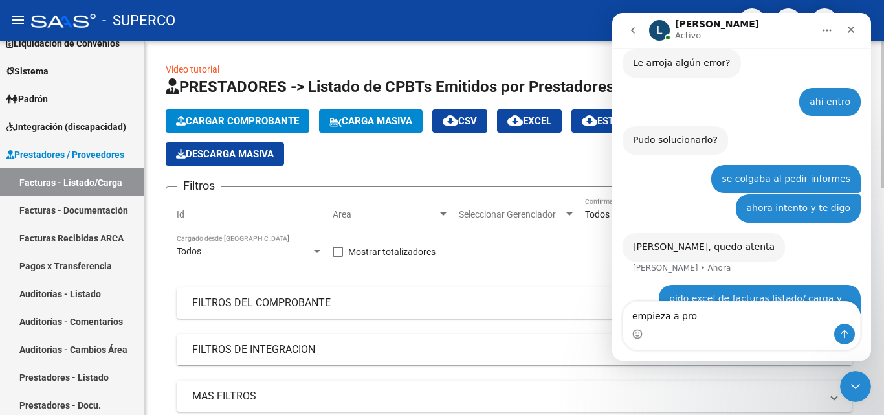
click at [485, 174] on app-list-header "PRESTADORES -> Listado de CPBTs Emitidos por Prestadores / Proveedores (alt+q) …" at bounding box center [515, 299] width 698 height 447
click at [450, 84] on span "PRESTADORES -> Listado de CPBTs Emitidos por Prestadores / Proveedores" at bounding box center [441, 87] width 551 height 18
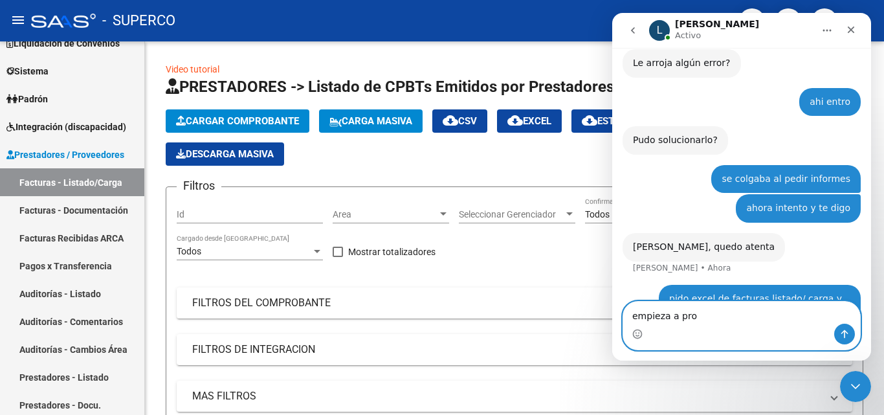
drag, startPoint x: 672, startPoint y: 318, endPoint x: 617, endPoint y: 318, distance: 55.0
click at [617, 318] on div "empieza a pro empieza a pro" at bounding box center [741, 325] width 259 height 49
type textarea "ahi lo saco"
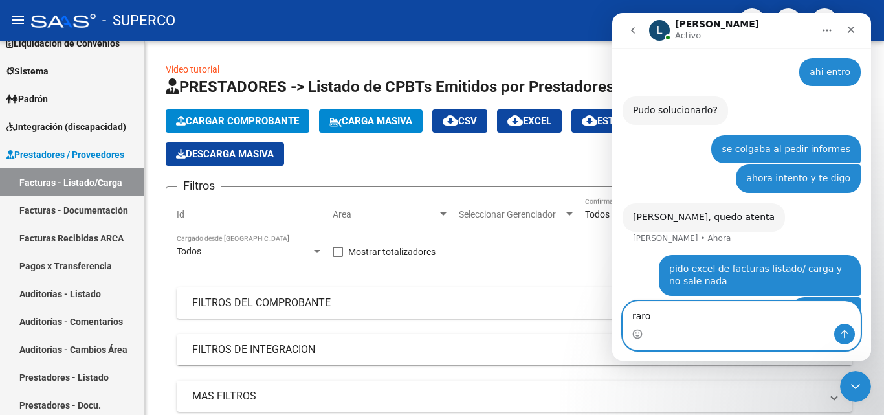
type textarea "raro"
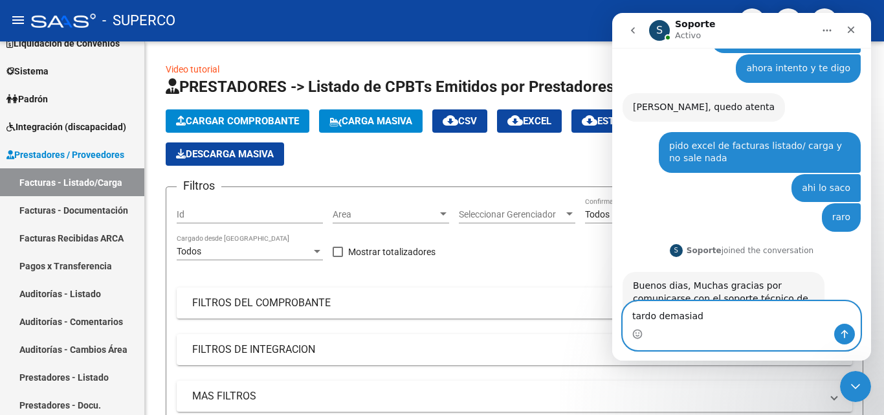
type textarea "tardo demasiado"
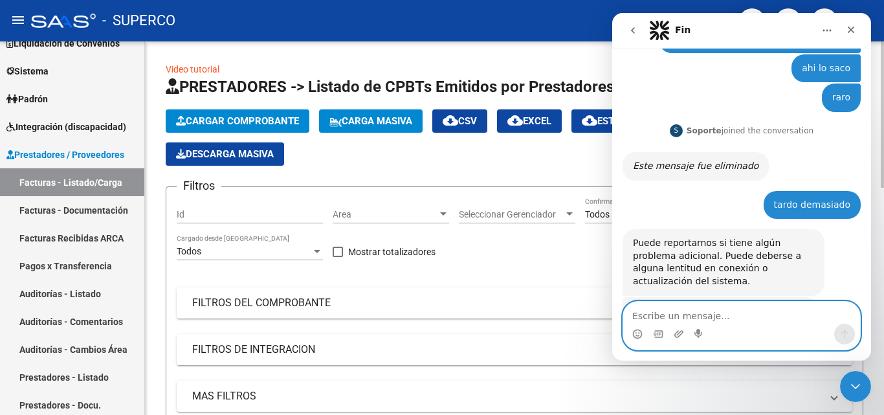
scroll to position [1079, 0]
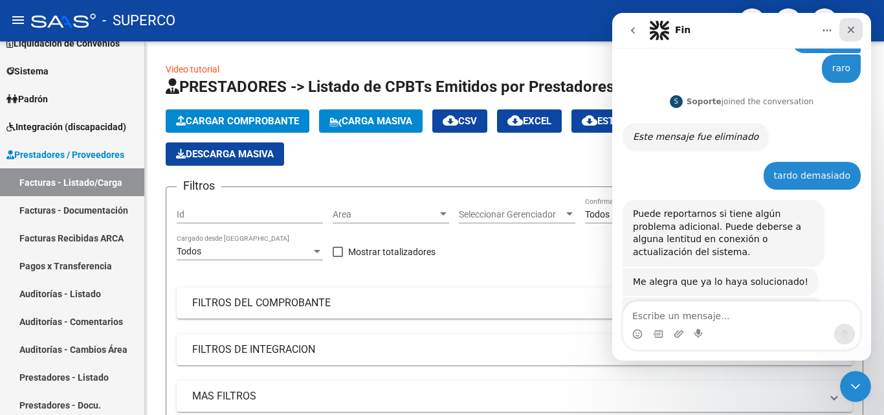
click at [852, 33] on icon "Cerrar" at bounding box center [851, 30] width 10 height 10
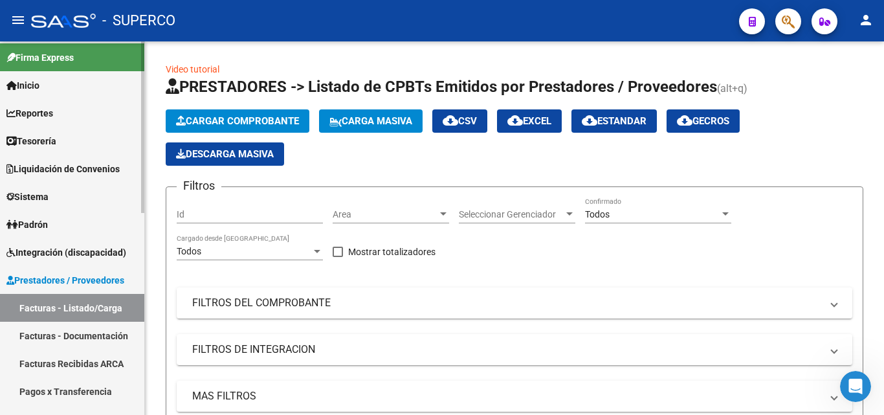
scroll to position [0, 0]
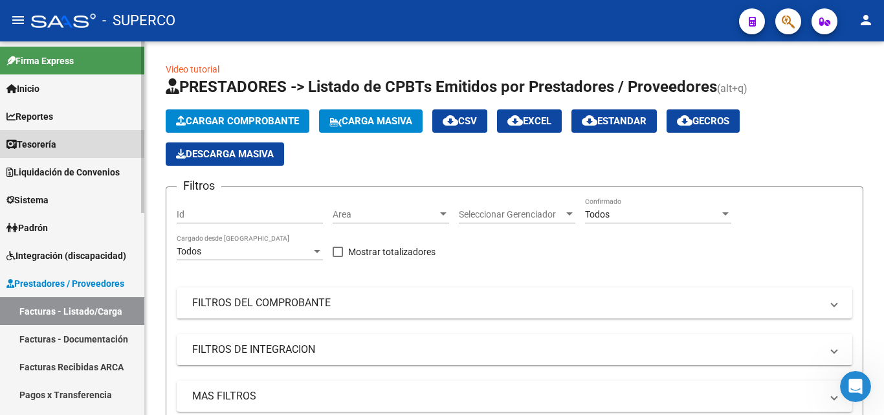
click at [56, 145] on span "Tesorería" at bounding box center [31, 144] width 50 height 14
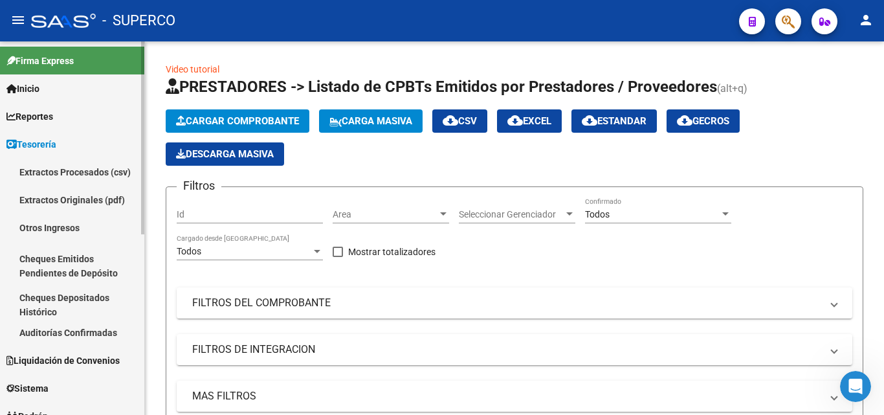
click at [43, 113] on span "Reportes" at bounding box center [29, 116] width 47 height 14
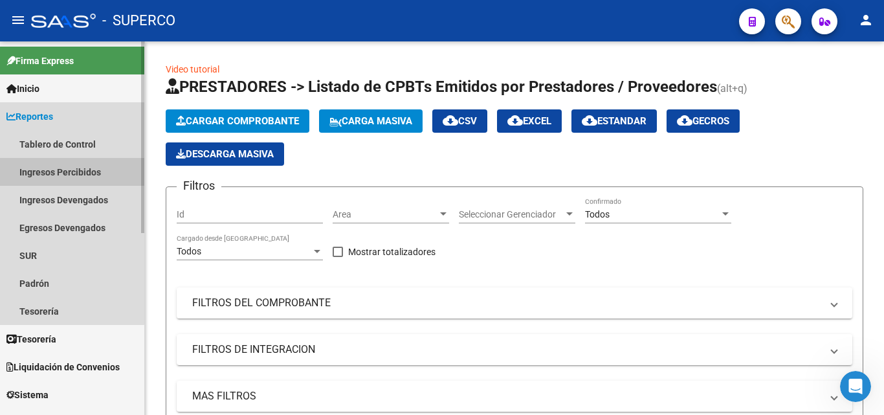
click at [59, 172] on link "Ingresos Percibidos" at bounding box center [72, 172] width 144 height 28
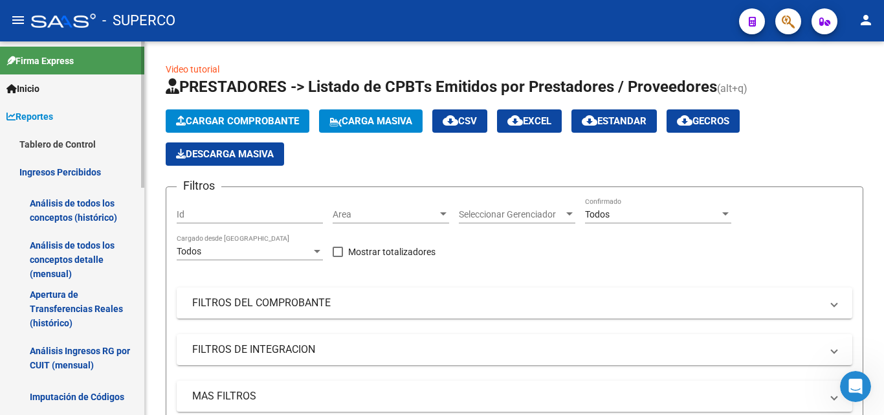
scroll to position [65, 0]
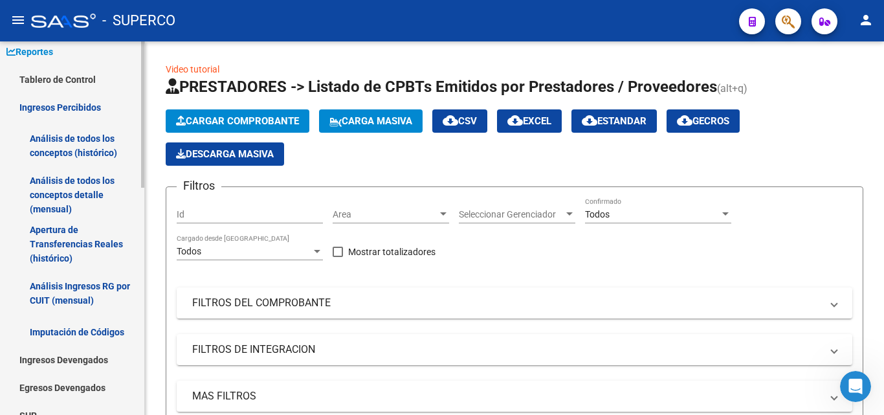
click at [83, 282] on link "Análisis Ingresos RG por CUIT (mensual)" at bounding box center [72, 293] width 144 height 49
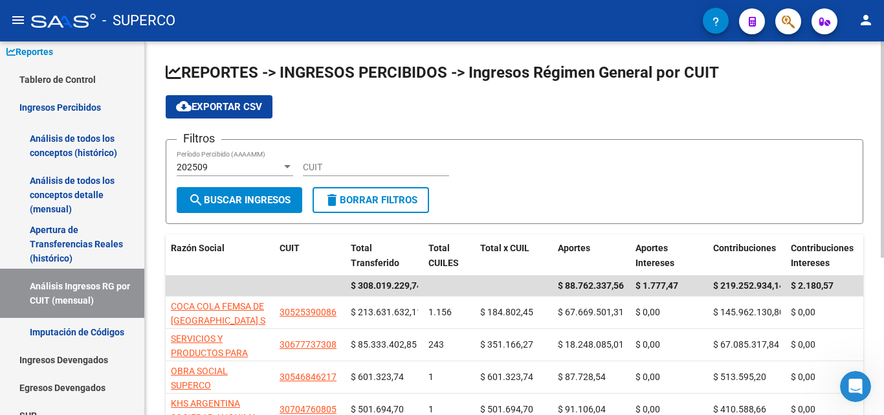
click at [226, 102] on span "cloud_download Exportar CSV" at bounding box center [219, 107] width 86 height 12
